Goal: Information Seeking & Learning: Understand process/instructions

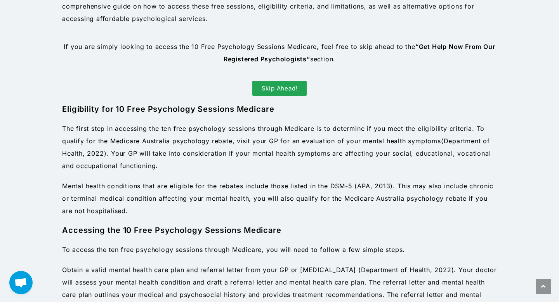
scroll to position [437, 0]
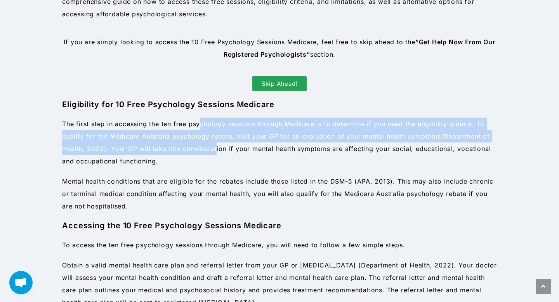
drag, startPoint x: 199, startPoint y: 121, endPoint x: 216, endPoint y: 154, distance: 37.0
click at [216, 154] on p "The first step in accessing the ten free psychology sessions through Medicare i…" at bounding box center [279, 143] width 434 height 50
click at [171, 181] on p "Mental health conditions that are eligible for the rebates include those listed…" at bounding box center [279, 193] width 434 height 37
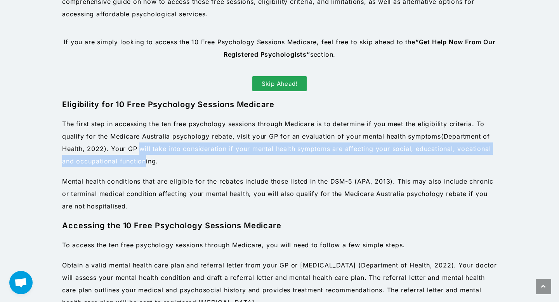
drag, startPoint x: 138, startPoint y: 149, endPoint x: 145, endPoint y: 164, distance: 16.1
click at [145, 164] on p "The first step in accessing the ten free psychology sessions through Medicare i…" at bounding box center [279, 143] width 434 height 50
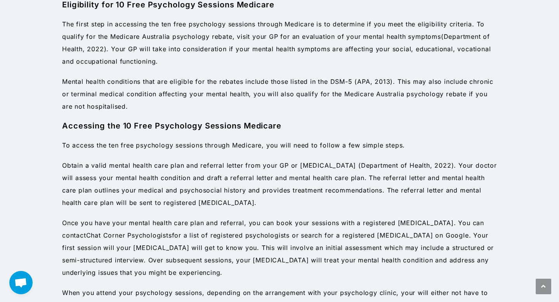
scroll to position [537, 0]
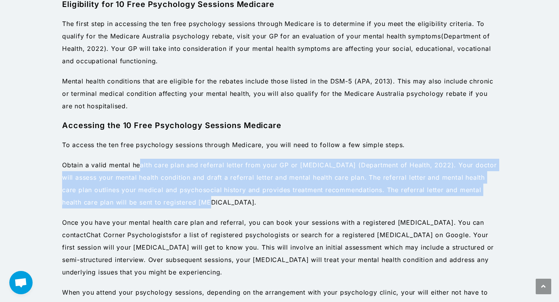
drag, startPoint x: 141, startPoint y: 165, endPoint x: 186, endPoint y: 202, distance: 57.9
click at [186, 202] on p "Obtain a valid mental health care plan and referral letter from your GP or [MED…" at bounding box center [279, 184] width 434 height 50
click at [186, 203] on span ". Your doctor will assess your mental health condition and draft a referral let…" at bounding box center [279, 183] width 434 height 45
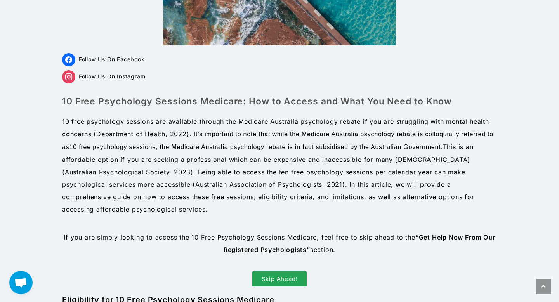
scroll to position [0, 0]
